Goal: Information Seeking & Learning: Learn about a topic

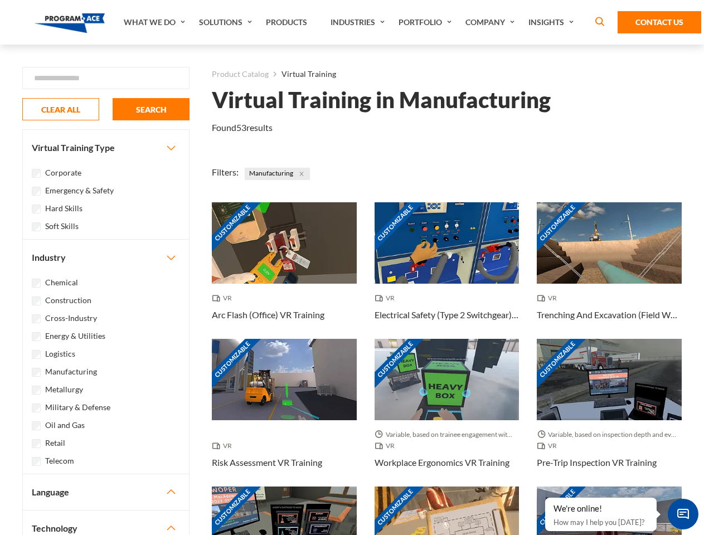
click at [155, 22] on link "What We Do" at bounding box center [155, 22] width 75 height 45
click at [227, 22] on link "Solutions" at bounding box center [226, 22] width 67 height 45
click at [359, 22] on link "Industries" at bounding box center [359, 22] width 68 height 45
click at [492, 22] on link "Company" at bounding box center [491, 22] width 63 height 45
click at [553, 22] on link "Insights" at bounding box center [552, 22] width 59 height 45
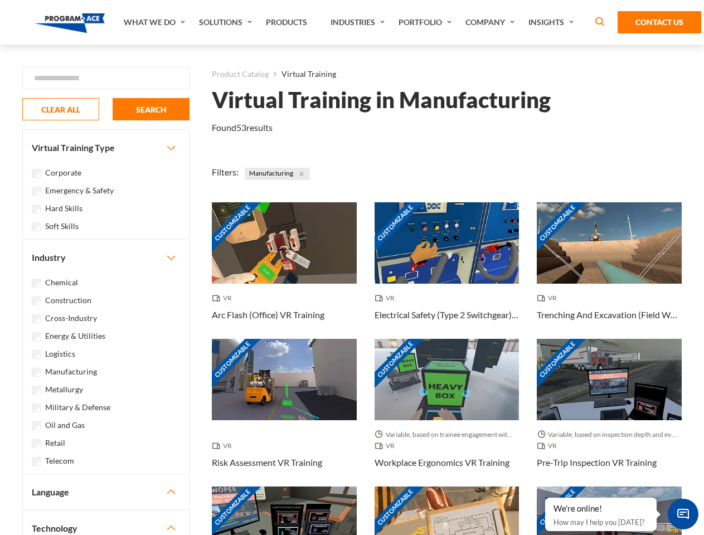
click at [0, 0] on div "Blog White Papers News" at bounding box center [0, 0] width 0 height 0
click at [0, 0] on strong "How Virtual Learning Can Enhance Workforce Productivity: A Guide for L&D Manage…" at bounding box center [0, 0] width 0 height 0
click at [682, 514] on span "Minimize live chat window" at bounding box center [682, 514] width 41 height 41
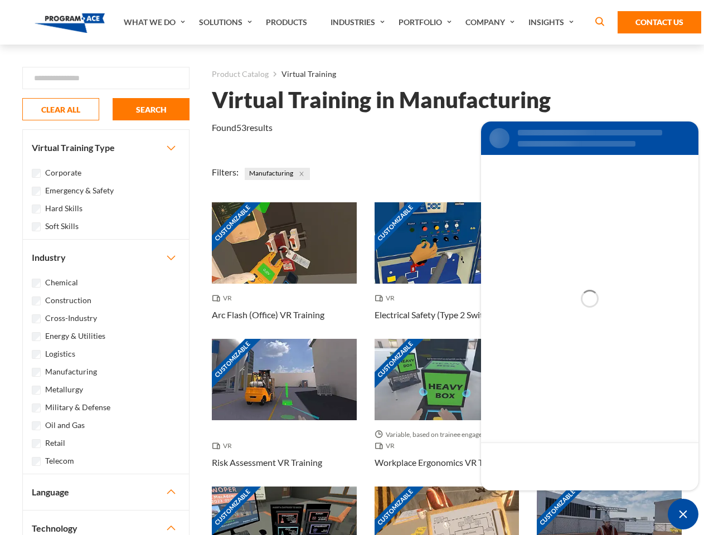
click at [545, 498] on div "Customizable" at bounding box center [609, 526] width 145 height 81
